Goal: Task Accomplishment & Management: Manage account settings

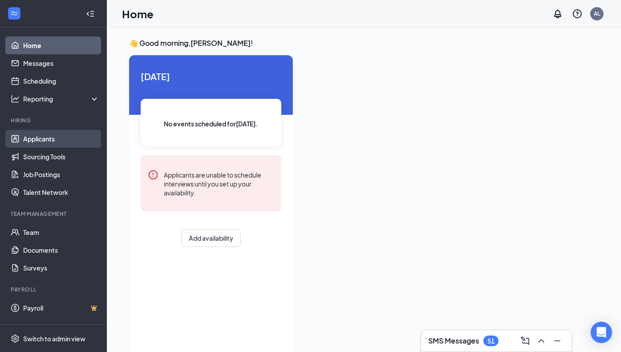
click at [38, 141] on link "Applicants" at bounding box center [61, 139] width 76 height 18
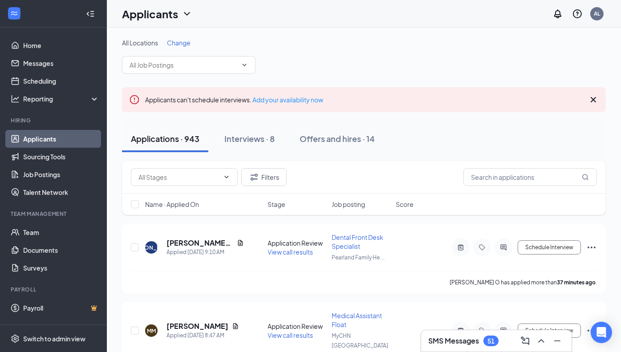
click at [185, 40] on span "Change" at bounding box center [179, 43] width 24 height 8
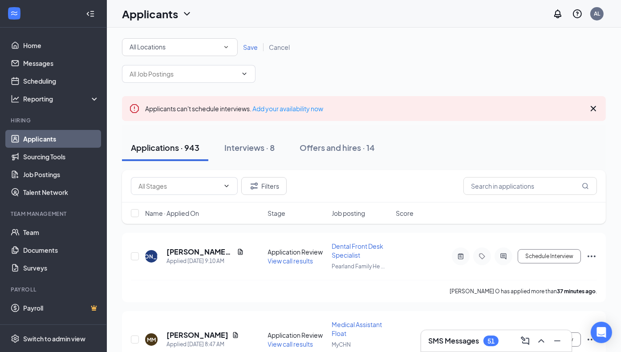
click at [220, 53] on div "All Locations All Locations" at bounding box center [180, 47] width 116 height 18
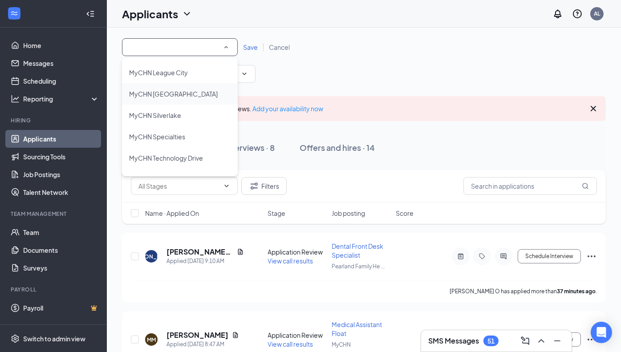
scroll to position [267, 0]
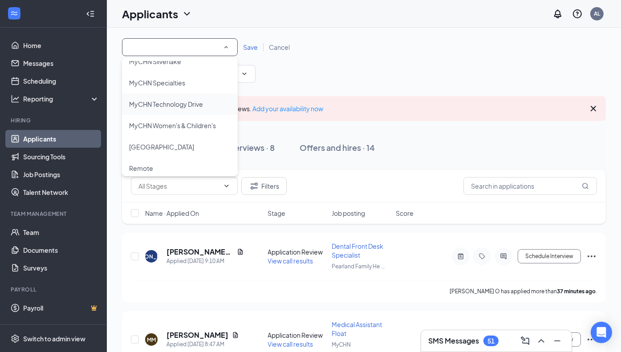
click at [193, 104] on span "MyCHN Technology Drive" at bounding box center [166, 104] width 74 height 8
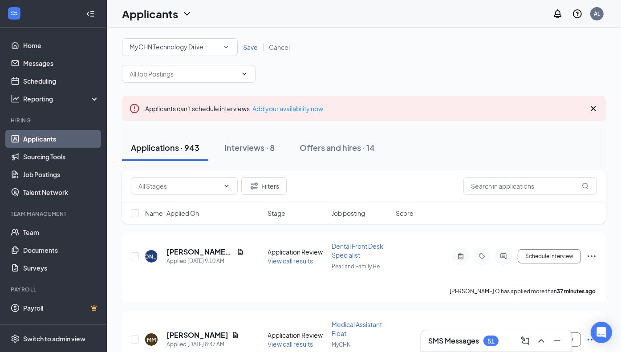
click at [249, 46] on span "Save" at bounding box center [250, 47] width 15 height 8
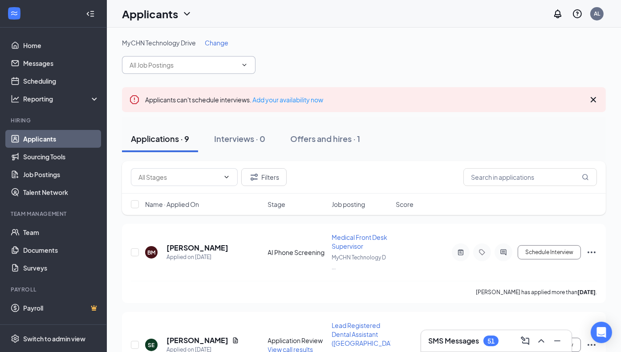
click at [226, 70] on span at bounding box center [189, 65] width 134 height 18
click at [244, 65] on icon "ChevronDown" at bounding box center [245, 65] width 4 height 2
click at [595, 252] on icon "Ellipses" at bounding box center [592, 252] width 11 height 11
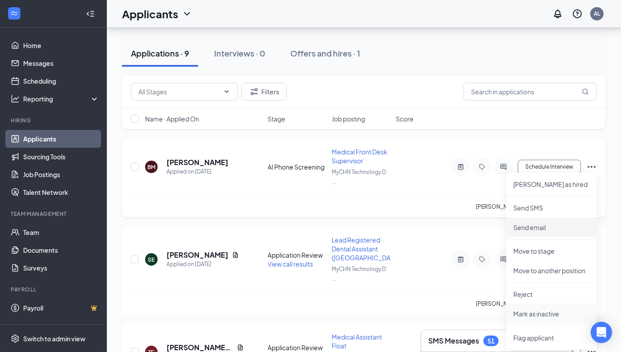
scroll to position [134, 0]
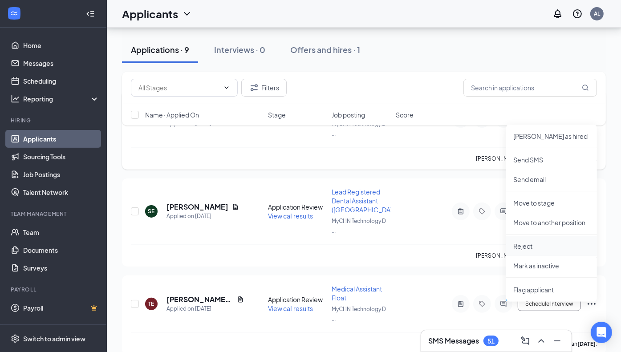
click at [538, 247] on p "Reject" at bounding box center [552, 246] width 77 height 9
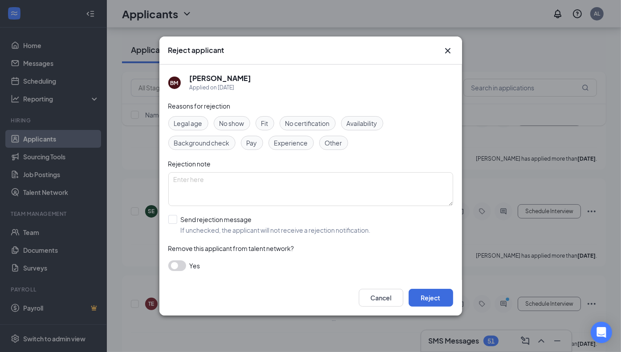
click at [449, 49] on icon "Cross" at bounding box center [447, 50] width 5 height 5
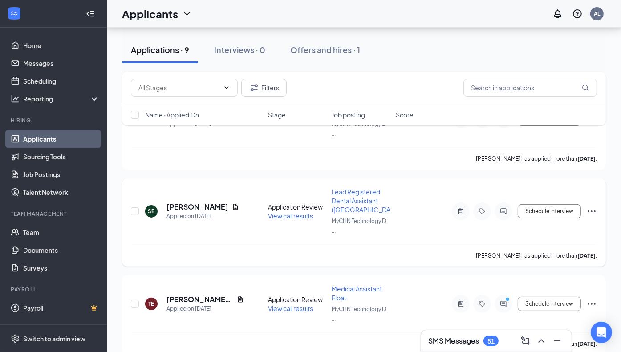
click at [596, 207] on icon "Ellipses" at bounding box center [592, 211] width 11 height 11
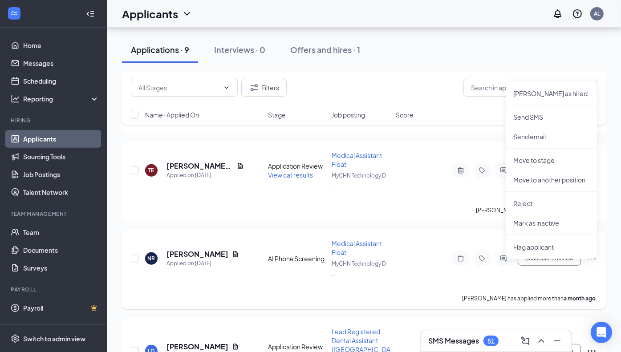
scroll to position [178, 0]
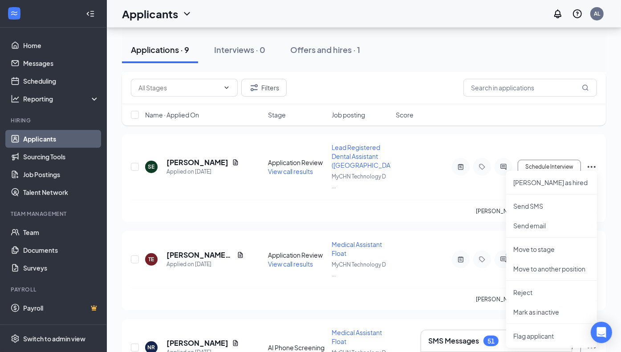
drag, startPoint x: 408, startPoint y: 59, endPoint x: 423, endPoint y: 80, distance: 25.0
click at [408, 62] on div "Applications · 9 Interviews · 0 Offers and hires · 1" at bounding box center [364, 50] width 484 height 27
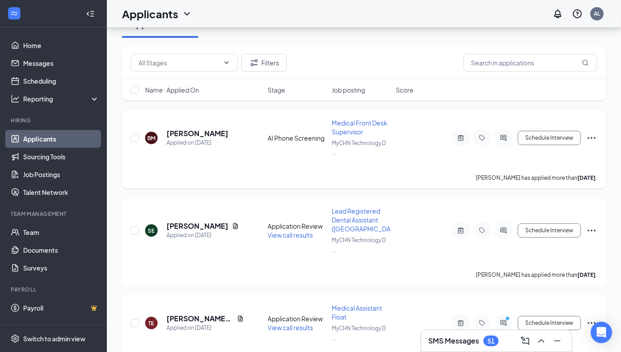
scroll to position [0, 0]
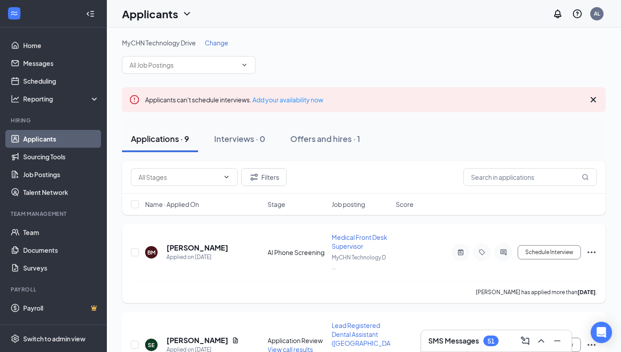
click at [588, 252] on icon "Ellipses" at bounding box center [592, 252] width 11 height 11
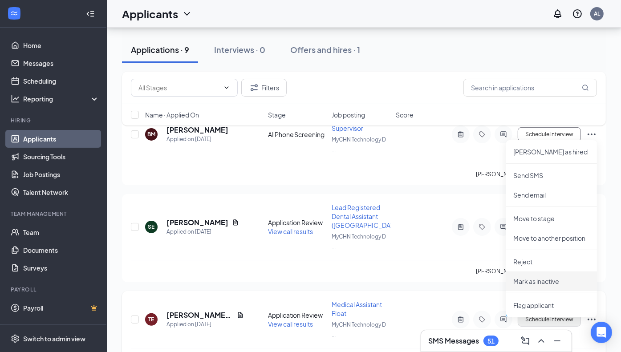
scroll to position [178, 0]
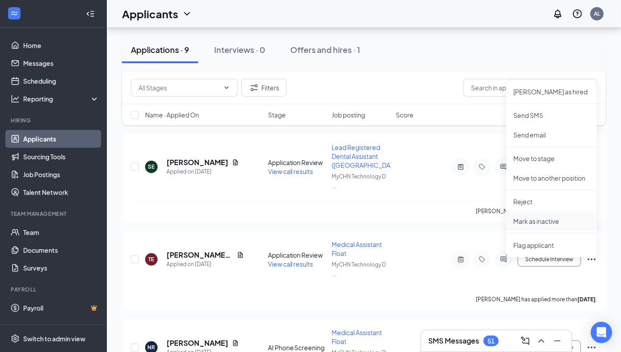
click at [551, 224] on p "Mark as inactive" at bounding box center [552, 221] width 77 height 9
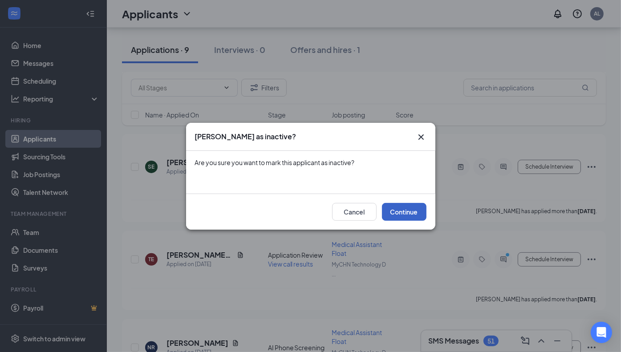
click at [404, 209] on button "Continue" at bounding box center [404, 212] width 45 height 18
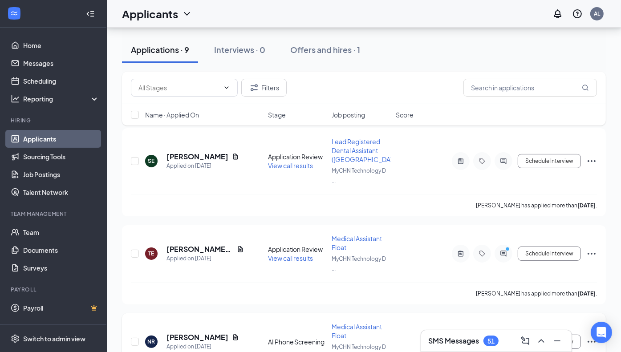
scroll to position [0, 0]
